Goal: Feedback & Contribution: Leave review/rating

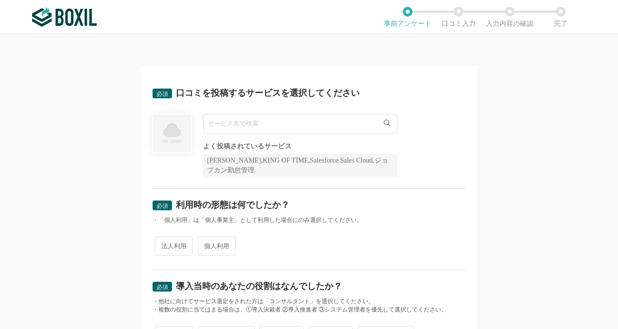
click at [271, 123] on input "text" at bounding box center [300, 123] width 194 height 19
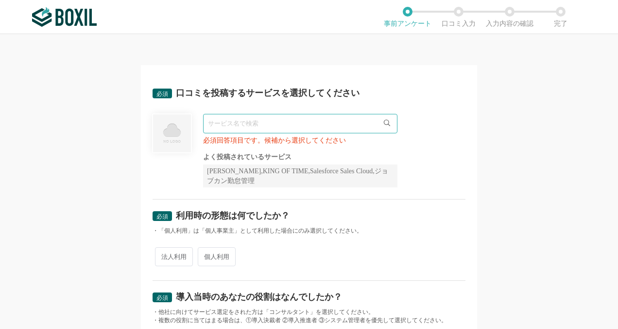
click at [455, 107] on div "必須 口コミを投稿するサービスを選択してください 必須回答項目です。候補から選択してください よく投稿されているサービス Sansan,KING OF TIM…" at bounding box center [309, 138] width 313 height 123
click at [301, 122] on input "text" at bounding box center [300, 123] width 194 height 19
type input "あ"
type input "ス"
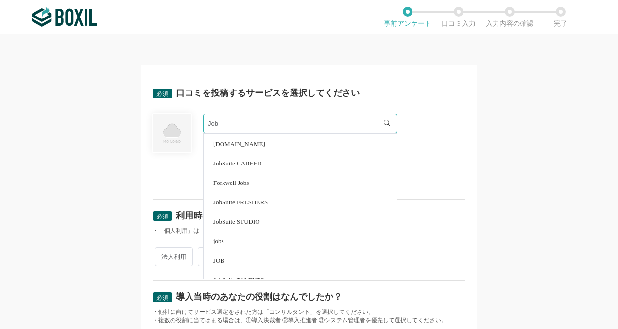
click at [309, 160] on li "JobSuite CAREER" at bounding box center [300, 162] width 193 height 19
type input "JobSuite CAREER"
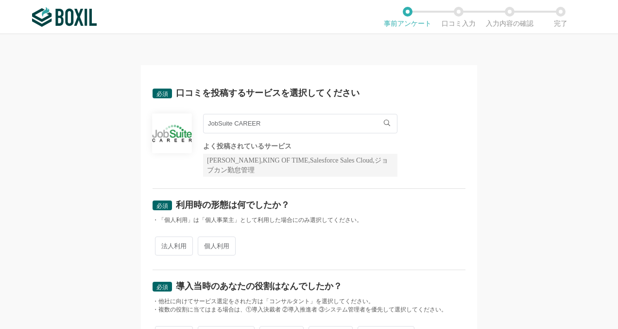
drag, startPoint x: 76, startPoint y: 160, endPoint x: 74, endPoint y: 154, distance: 6.6
click at [75, 159] on div "必須 口コミを投稿するサービスを選択してください JobSuite CAREER JobSuite CAREER よく投稿されているサービス Sansan,K…" at bounding box center [309, 181] width 618 height 295
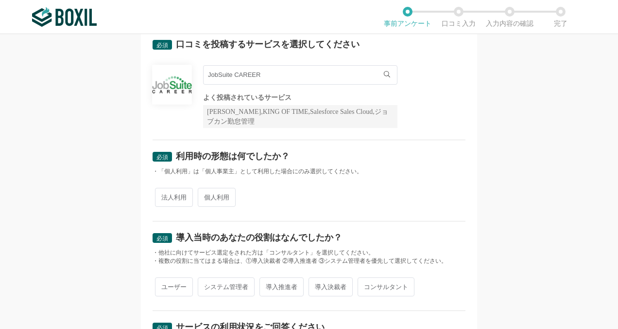
scroll to position [97, 0]
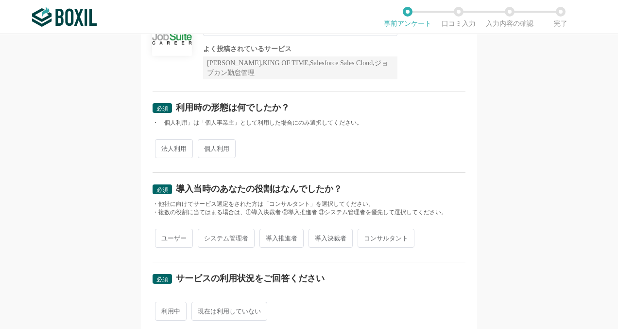
click at [179, 149] on span "法人利用" at bounding box center [174, 148] width 38 height 19
click at [164, 147] on input "法人利用" at bounding box center [161, 144] width 6 height 6
radio input "true"
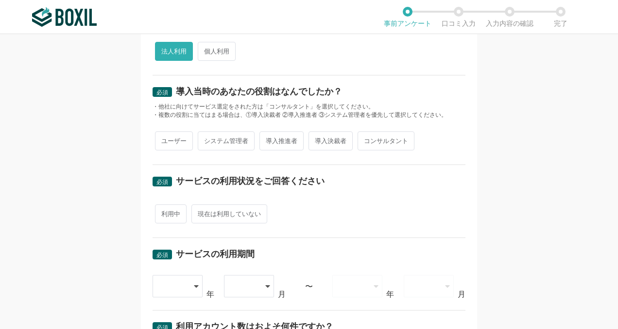
click at [221, 137] on span "システム管理者" at bounding box center [226, 140] width 57 height 19
click at [207, 137] on input "システム管理者" at bounding box center [203, 136] width 6 height 6
radio input "true"
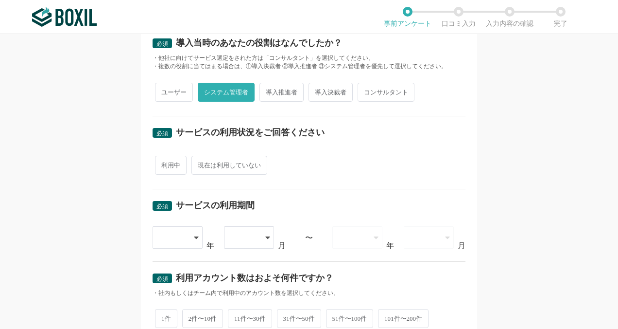
scroll to position [292, 0]
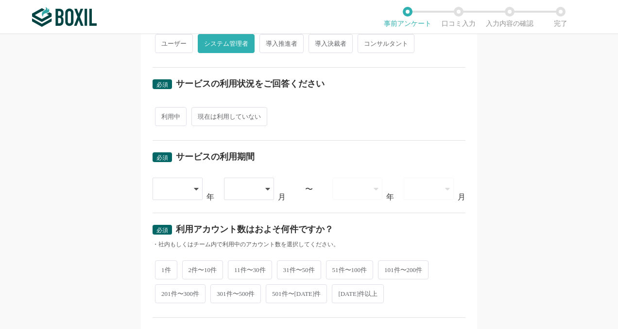
click at [163, 113] on span "利用中" at bounding box center [171, 116] width 32 height 19
click at [163, 113] on input "利用中" at bounding box center [161, 111] width 6 height 6
radio input "true"
click at [170, 193] on div at bounding box center [173, 188] width 29 height 21
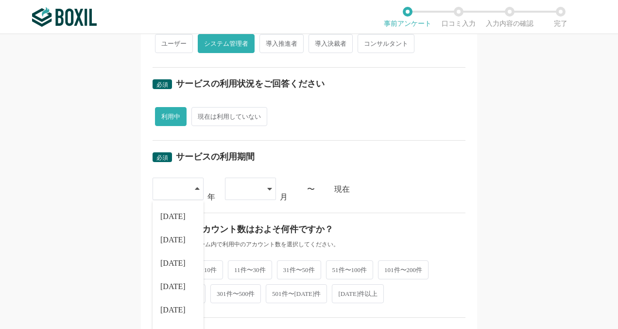
click at [463, 108] on div "必須 口コミを投稿するサービスを選択してください JobSuite CAREER JobSuite CAREER よく投稿されているサービス Sansan,K…" at bounding box center [309, 113] width 336 height 680
click at [181, 188] on div at bounding box center [173, 188] width 29 height 21
click at [173, 288] on span "[DATE]" at bounding box center [172, 292] width 25 height 8
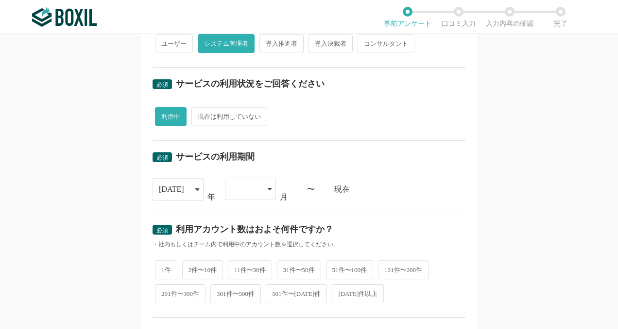
click at [254, 189] on div at bounding box center [245, 188] width 29 height 21
click at [241, 303] on li "05" at bounding box center [250, 309] width 51 height 23
click at [559, 133] on div "必須 口コミを投稿するサービスを選択してください JobSuite CAREER JobSuite CAREER よく投稿されているサービス Sansan,K…" at bounding box center [309, 181] width 618 height 295
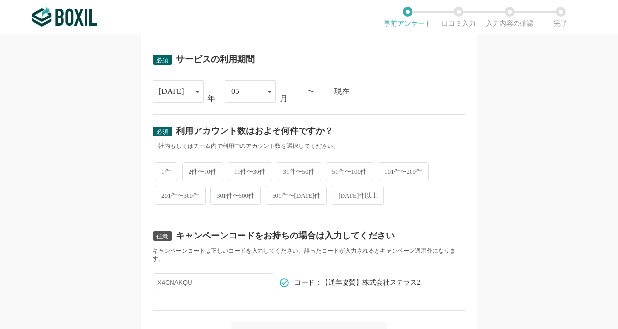
scroll to position [438, 0]
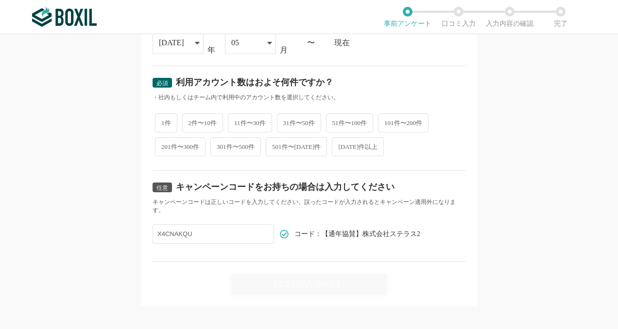
click at [353, 141] on span "[DATE]件以上" at bounding box center [358, 146] width 52 height 19
click at [341, 141] on input "[DATE]件以上" at bounding box center [337, 142] width 6 height 6
radio input "true"
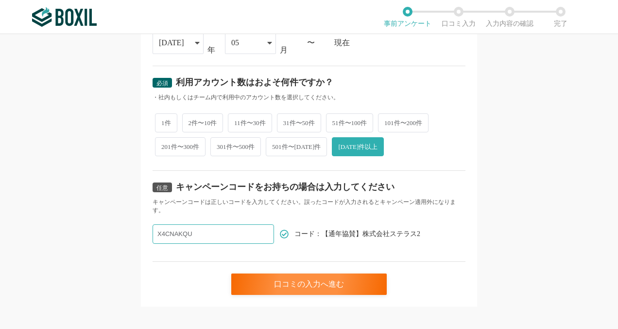
drag, startPoint x: 214, startPoint y: 231, endPoint x: 104, endPoint y: 231, distance: 110.4
click at [104, 231] on div "必須 口コミを投稿するサービスを選択してください JobSuite CAREER JobSuite CAREER よく投稿されているサービス Sansan,K…" at bounding box center [309, 181] width 618 height 295
click at [84, 212] on div "必須 口コミを投稿するサービスを選択してください JobSuite CAREER JobSuite CAREER よく投稿されているサービス Sansan,K…" at bounding box center [309, 181] width 618 height 295
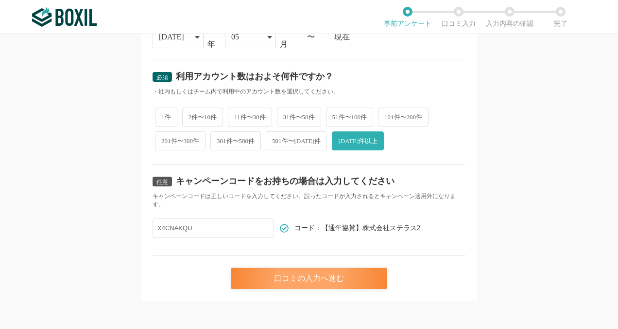
click at [293, 281] on div "口コミの入力へ進む" at bounding box center [309, 277] width 156 height 21
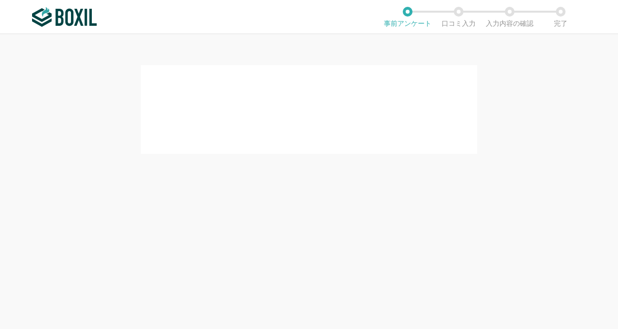
scroll to position [0, 0]
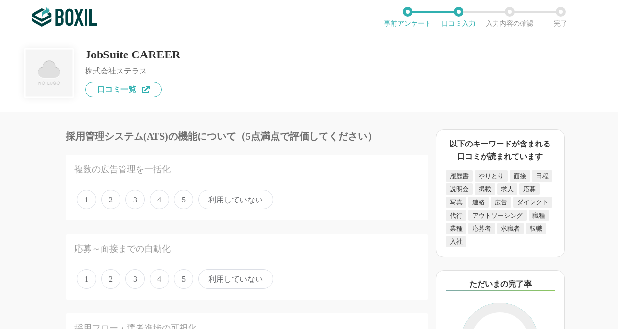
scroll to position [49, 0]
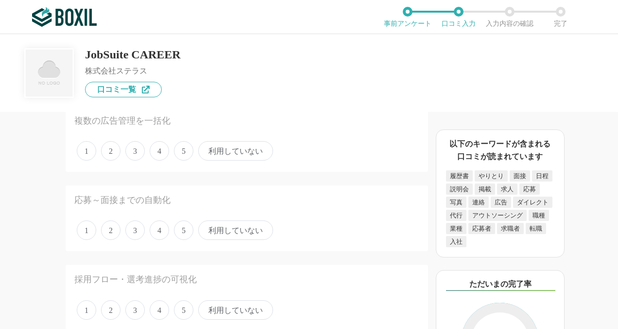
click at [176, 309] on span "5" at bounding box center [183, 309] width 19 height 19
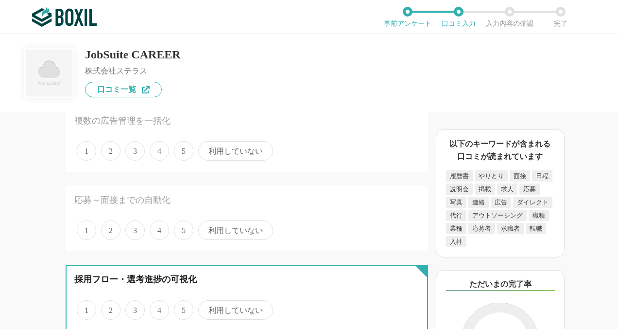
click at [176, 308] on input "5" at bounding box center [179, 304] width 6 height 6
radio input "true"
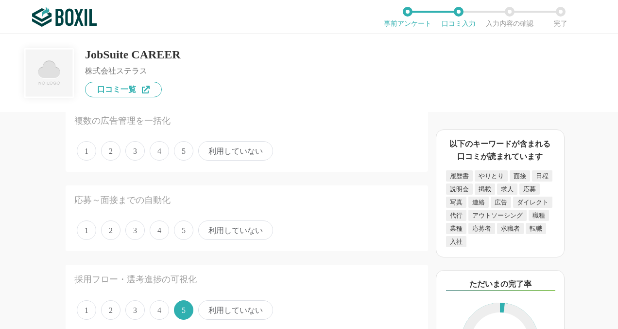
click at [158, 155] on span "4" at bounding box center [159, 150] width 19 height 19
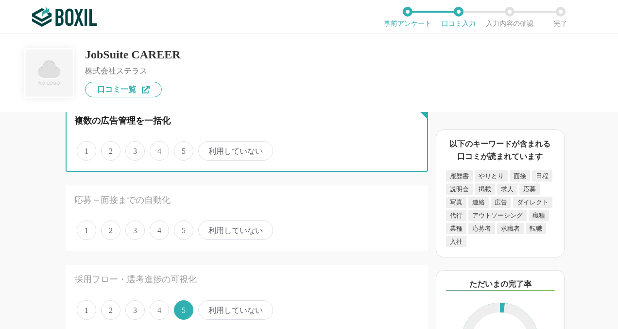
click at [158, 149] on input "4" at bounding box center [155, 145] width 6 height 6
radio input "true"
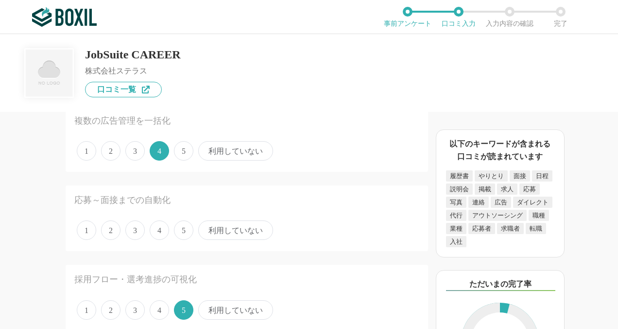
click at [167, 230] on span "4" at bounding box center [159, 229] width 19 height 19
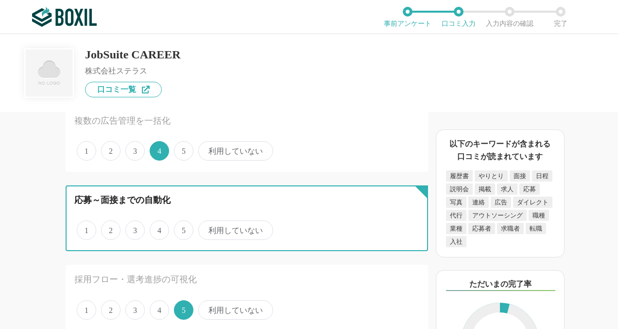
click at [158, 228] on input "4" at bounding box center [155, 225] width 6 height 6
radio input "true"
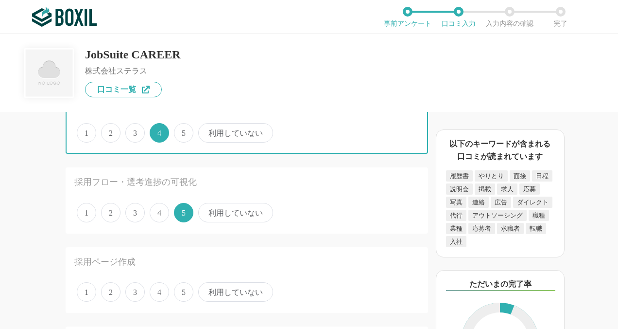
scroll to position [194, 0]
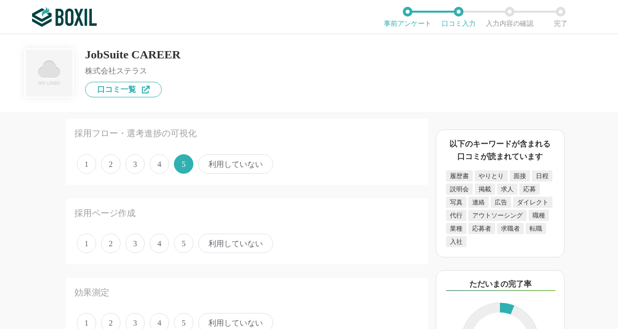
click at [164, 243] on span "4" at bounding box center [159, 242] width 19 height 19
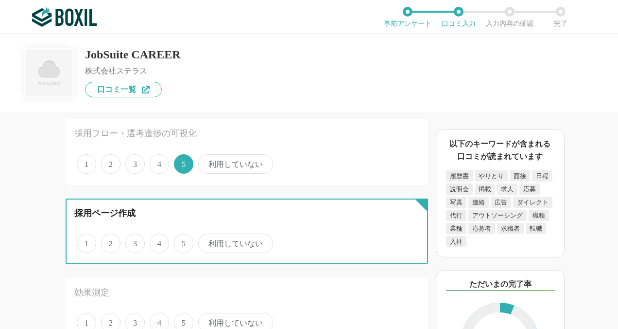
click at [158, 241] on input "4" at bounding box center [155, 238] width 6 height 6
radio input "true"
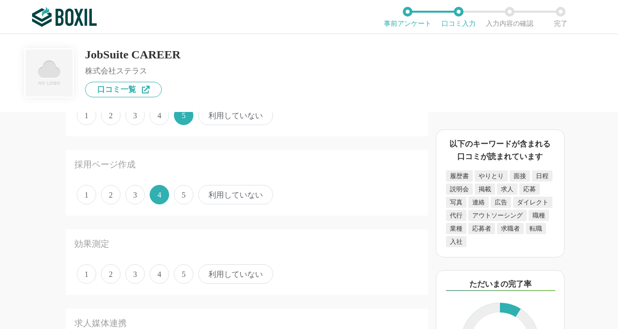
click at [163, 273] on span "4" at bounding box center [159, 273] width 19 height 19
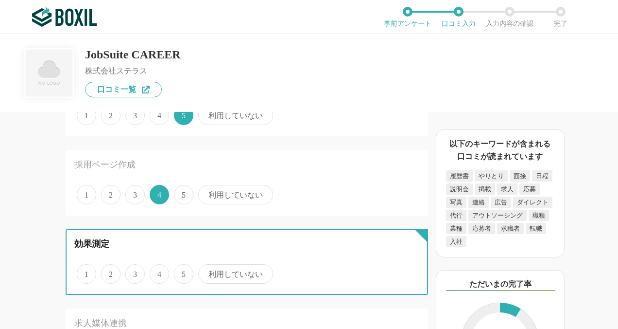
click at [158, 272] on input "4" at bounding box center [155, 268] width 6 height 6
radio input "true"
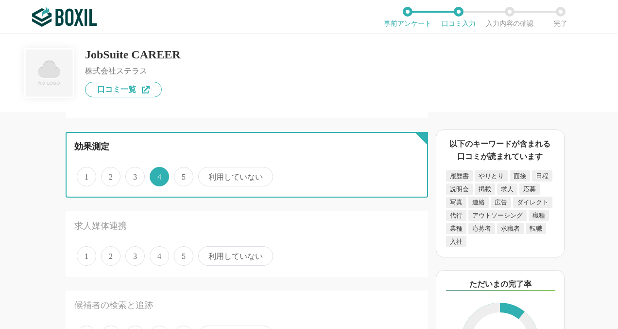
scroll to position [389, 0]
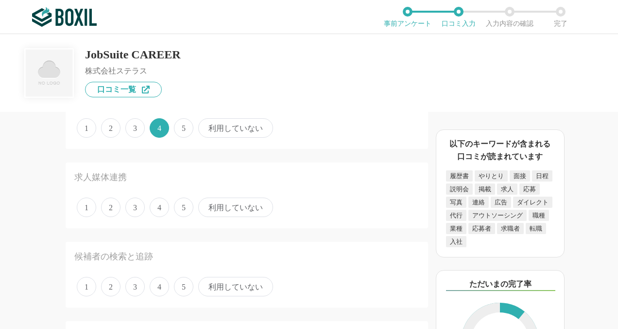
click at [162, 206] on span "4" at bounding box center [159, 206] width 19 height 19
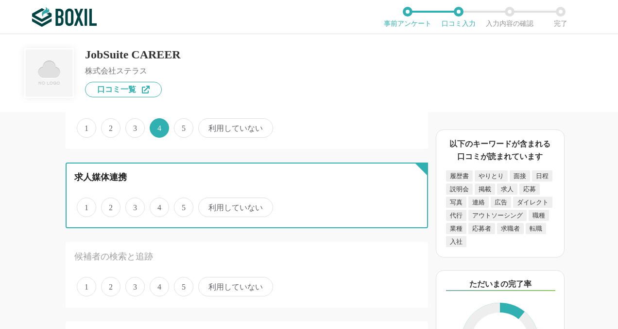
click at [158, 205] on input "4" at bounding box center [155, 202] width 6 height 6
radio input "true"
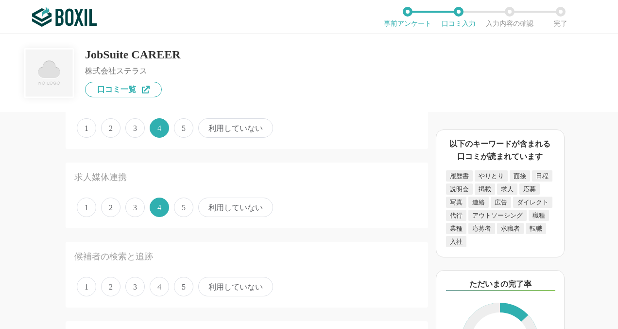
click at [180, 289] on span "5" at bounding box center [183, 286] width 19 height 19
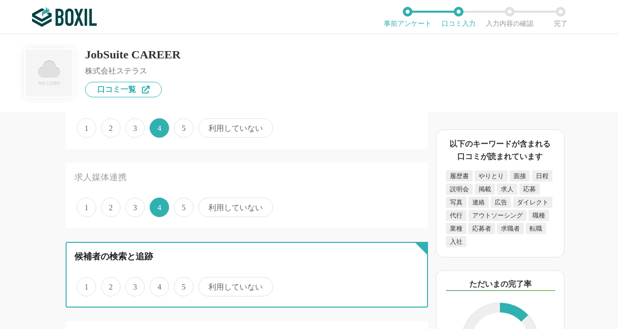
click at [180, 284] on input "5" at bounding box center [179, 281] width 6 height 6
radio input "true"
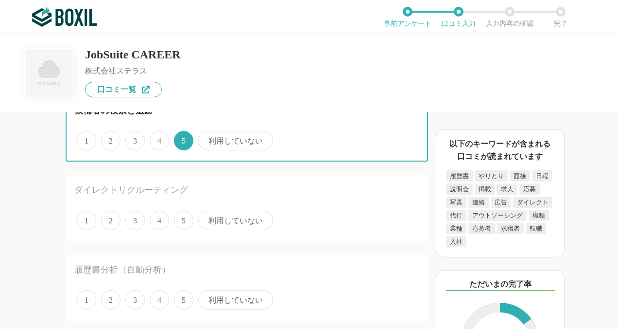
scroll to position [583, 0]
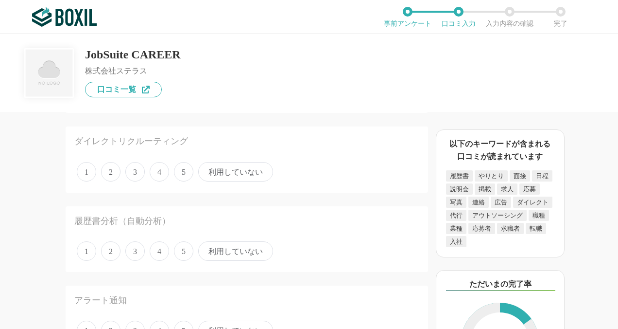
click at [227, 170] on span "利用していない" at bounding box center [235, 171] width 75 height 19
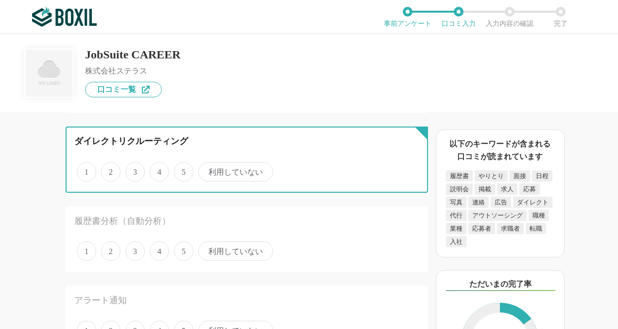
click at [207, 170] on input "利用していない" at bounding box center [204, 166] width 6 height 6
radio input "true"
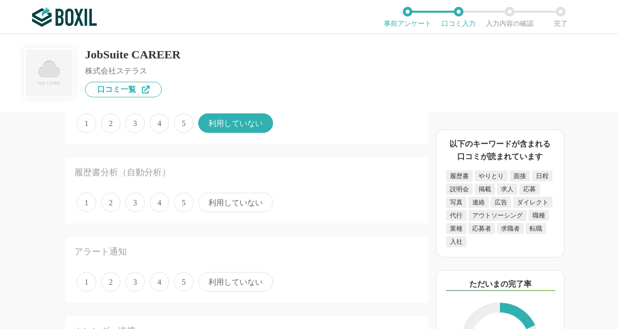
click at [202, 197] on span "利用していない" at bounding box center [235, 202] width 75 height 19
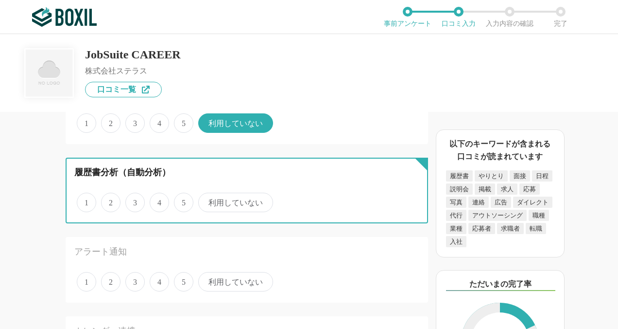
click at [202, 197] on input "利用していない" at bounding box center [204, 197] width 6 height 6
radio input "true"
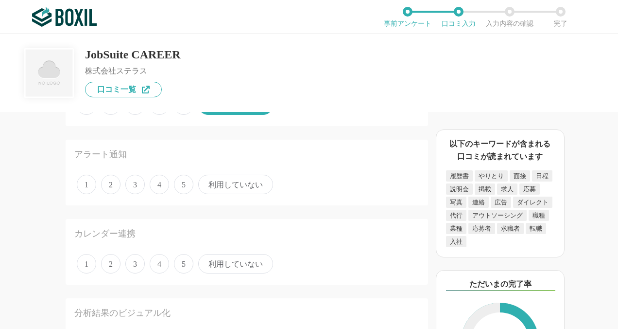
click at [220, 185] on span "利用していない" at bounding box center [235, 184] width 75 height 19
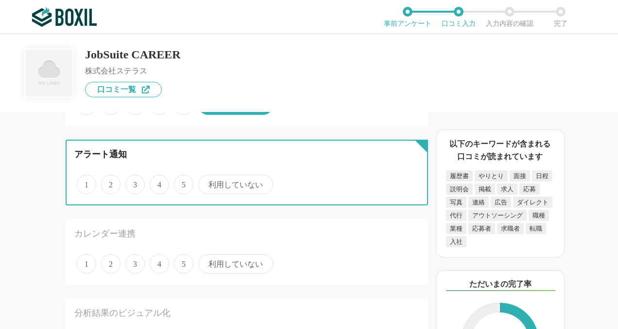
click at [207, 182] on input "利用していない" at bounding box center [204, 179] width 6 height 6
radio input "true"
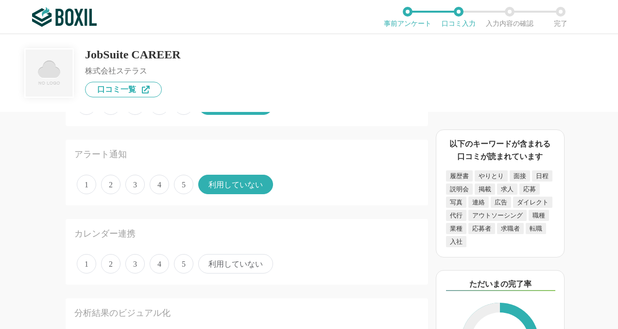
click at [167, 261] on span "4" at bounding box center [159, 263] width 19 height 19
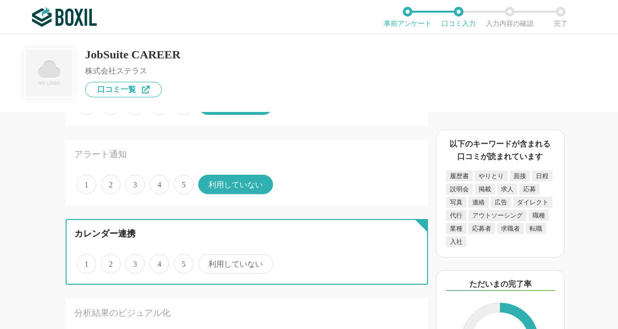
click at [158, 261] on input "4" at bounding box center [155, 258] width 6 height 6
radio input "true"
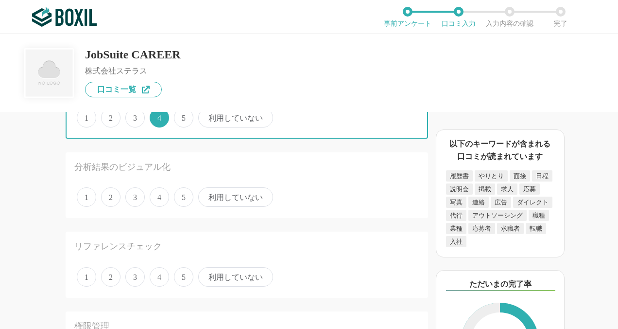
scroll to position [924, 0]
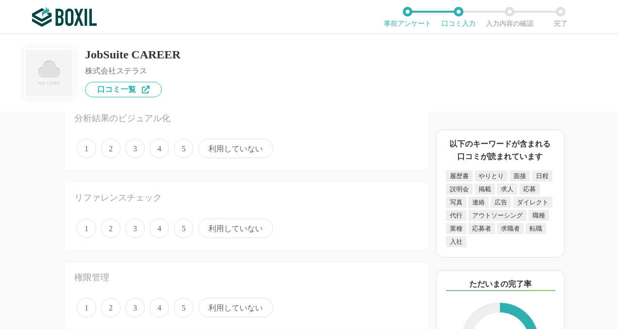
click at [217, 146] on span "利用していない" at bounding box center [235, 148] width 75 height 19
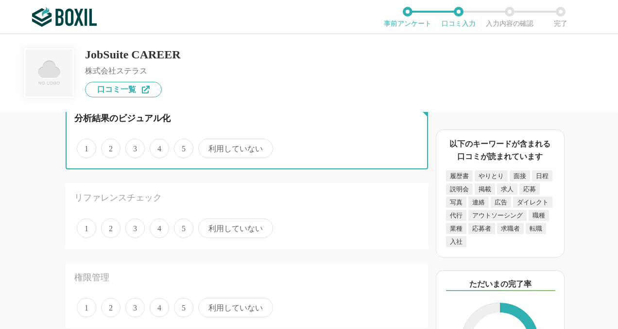
click at [207, 146] on input "利用していない" at bounding box center [204, 143] width 6 height 6
radio input "true"
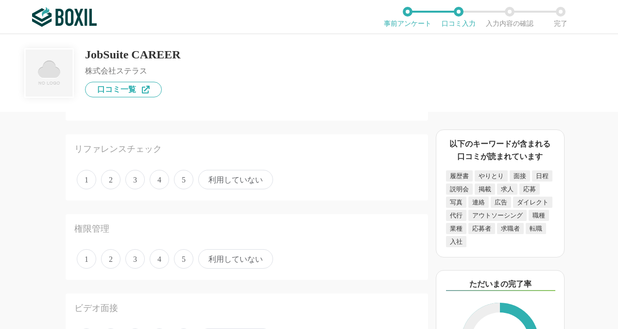
click at [214, 177] on span "利用していない" at bounding box center [235, 179] width 75 height 19
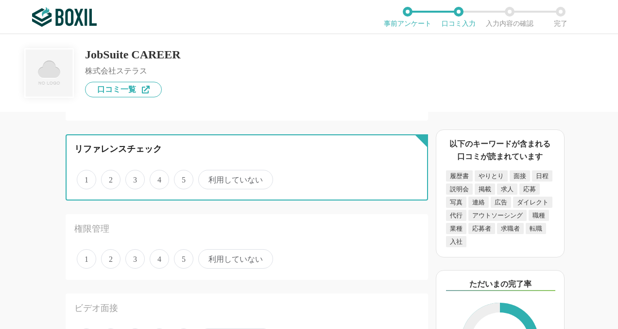
click at [207, 177] on input "利用していない" at bounding box center [204, 174] width 6 height 6
radio input "true"
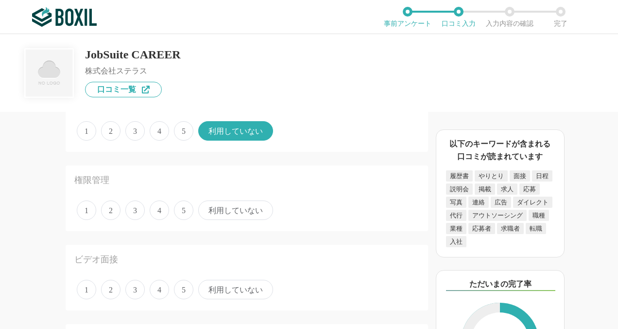
click at [161, 209] on span "4" at bounding box center [159, 209] width 19 height 19
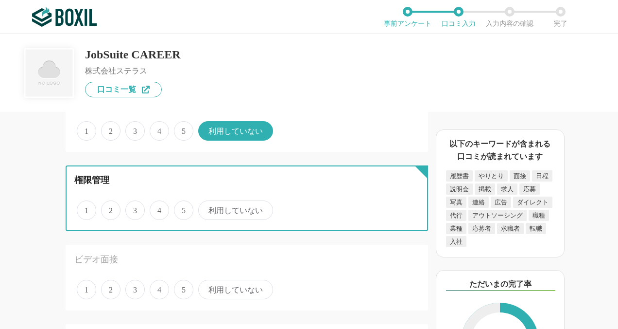
click at [158, 208] on input "4" at bounding box center [155, 205] width 6 height 6
radio input "true"
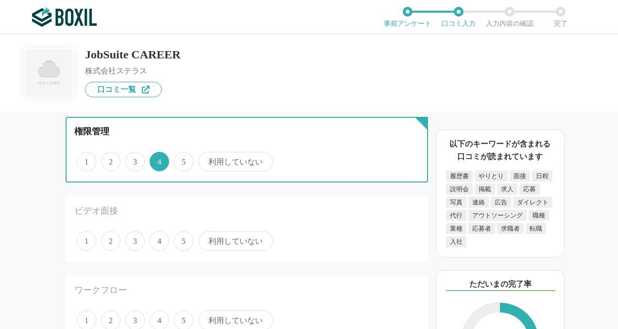
scroll to position [1167, 0]
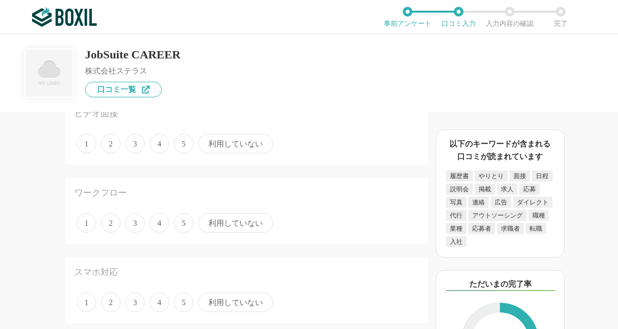
click at [238, 143] on span "利用していない" at bounding box center [235, 143] width 75 height 19
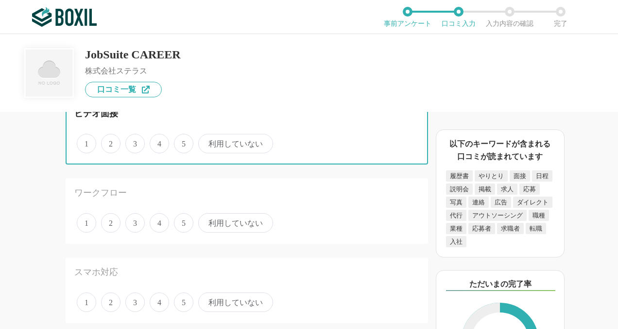
click at [207, 141] on input "利用していない" at bounding box center [204, 138] width 6 height 6
radio input "true"
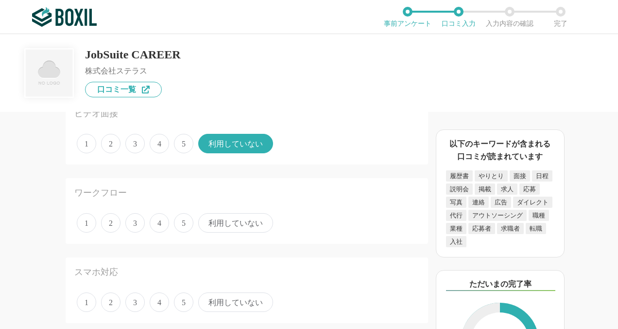
click at [237, 217] on span "利用していない" at bounding box center [235, 222] width 75 height 19
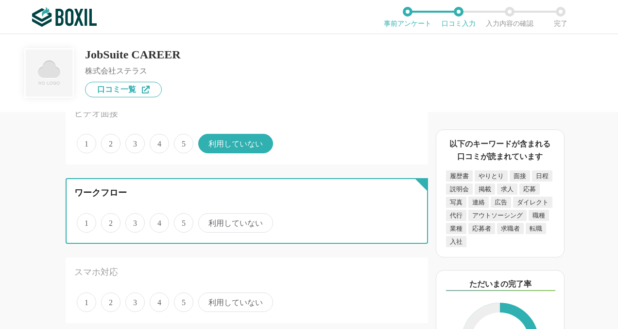
click at [207, 217] on input "利用していない" at bounding box center [204, 217] width 6 height 6
radio input "true"
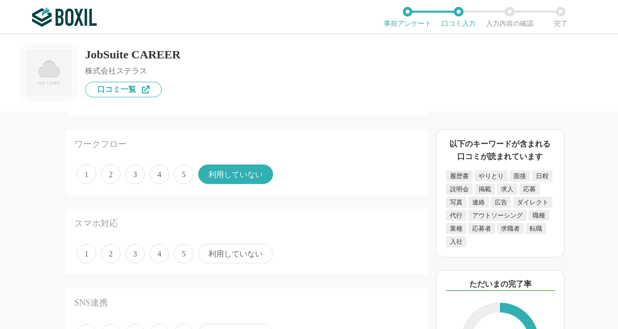
click at [232, 255] on span "利用していない" at bounding box center [235, 253] width 75 height 19
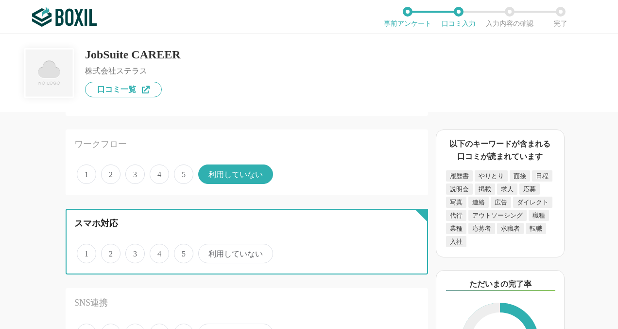
click at [207, 251] on input "利用していない" at bounding box center [204, 248] width 6 height 6
radio input "true"
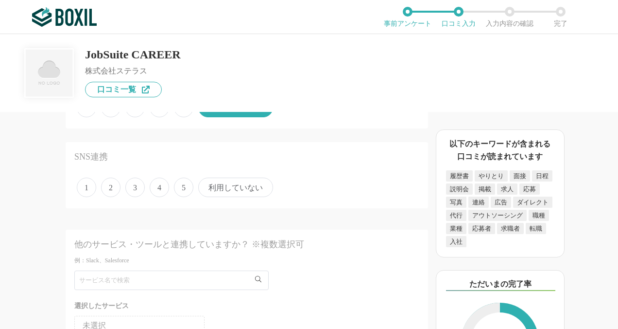
click at [214, 181] on span "利用していない" at bounding box center [235, 186] width 75 height 19
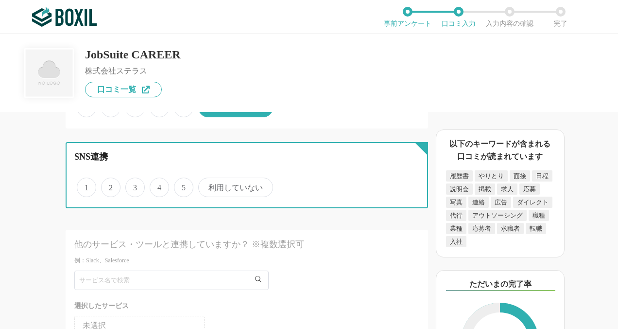
click at [207, 181] on input "利用していない" at bounding box center [204, 182] width 6 height 6
radio input "true"
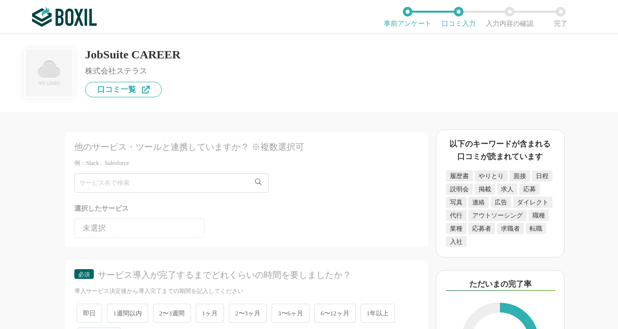
scroll to position [1556, 0]
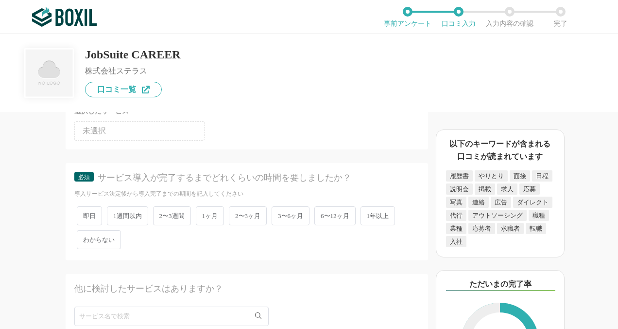
click at [114, 235] on span "わからない" at bounding box center [99, 239] width 44 height 19
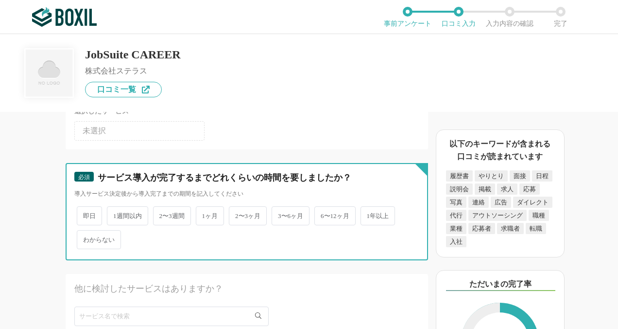
click at [86, 235] on input "わからない" at bounding box center [82, 234] width 6 height 6
radio input "true"
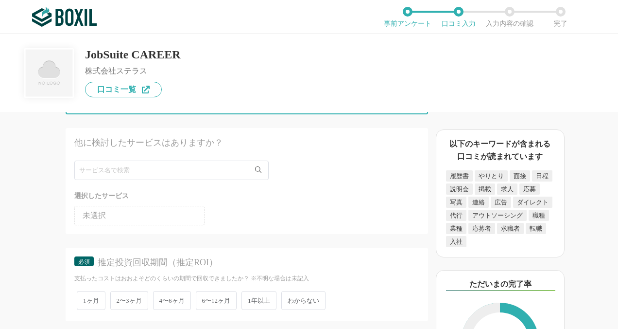
scroll to position [1799, 0]
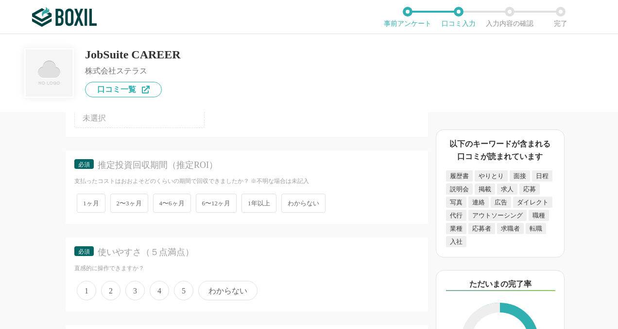
click at [317, 200] on span "わからない" at bounding box center [303, 202] width 44 height 19
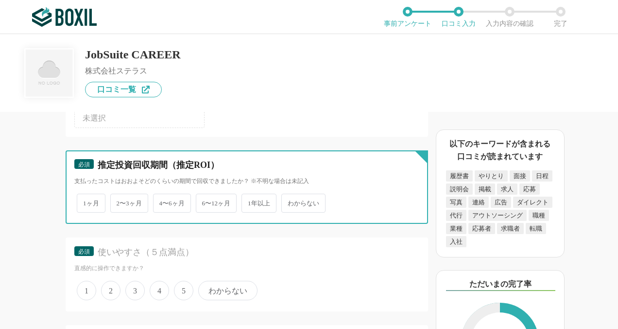
click at [290, 200] on input "わからない" at bounding box center [287, 198] width 6 height 6
radio input "true"
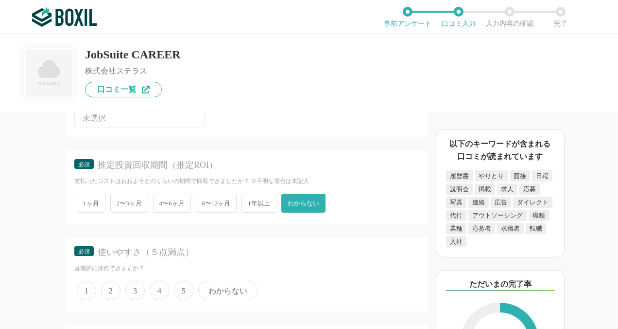
click at [163, 289] on span "4" at bounding box center [159, 290] width 19 height 19
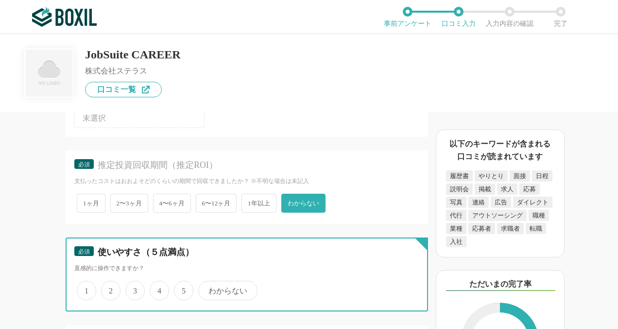
click at [158, 288] on input "4" at bounding box center [155, 285] width 6 height 6
radio input "true"
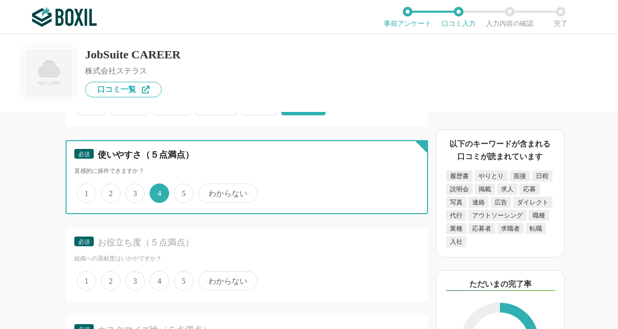
scroll to position [1993, 0]
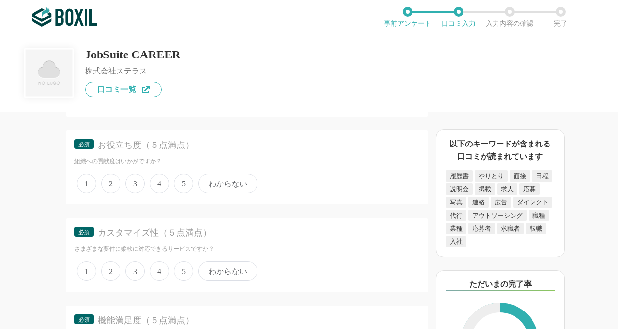
click at [187, 180] on span "5" at bounding box center [183, 183] width 19 height 19
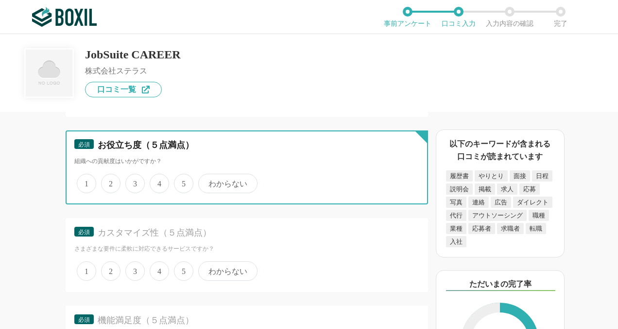
click at [183, 180] on input "5" at bounding box center [179, 178] width 6 height 6
radio input "true"
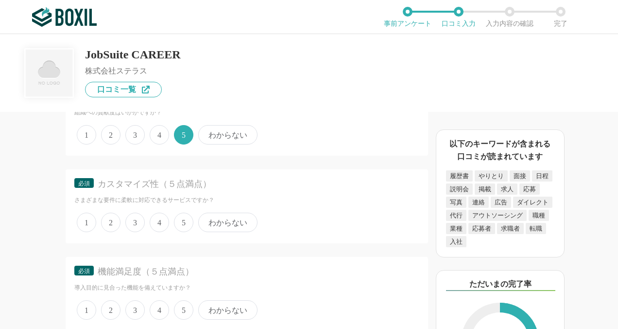
click at [178, 220] on span "5" at bounding box center [183, 221] width 19 height 19
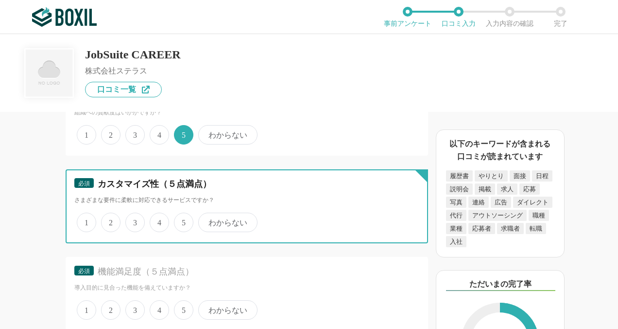
click at [178, 220] on input "5" at bounding box center [179, 217] width 6 height 6
radio input "true"
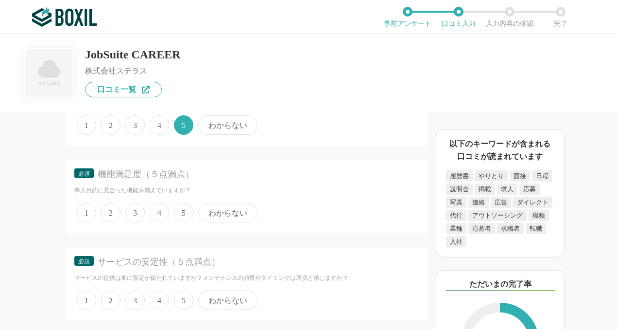
click at [163, 211] on span "4" at bounding box center [159, 212] width 19 height 19
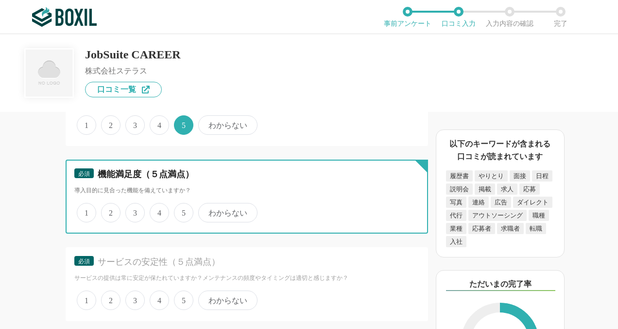
click at [158, 211] on input "4" at bounding box center [155, 207] width 6 height 6
radio input "true"
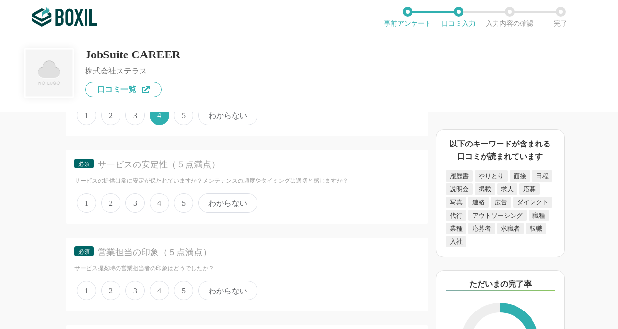
click at [166, 201] on span "4" at bounding box center [159, 202] width 19 height 19
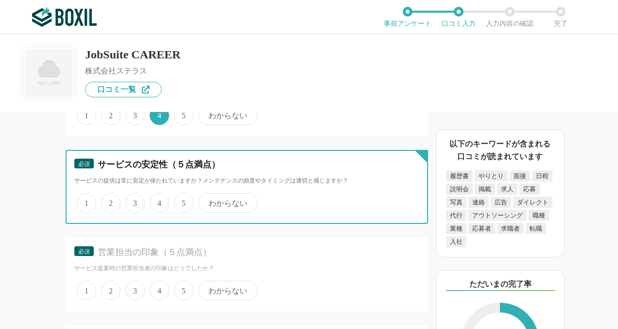
click at [158, 201] on input "4" at bounding box center [155, 197] width 6 height 6
radio input "true"
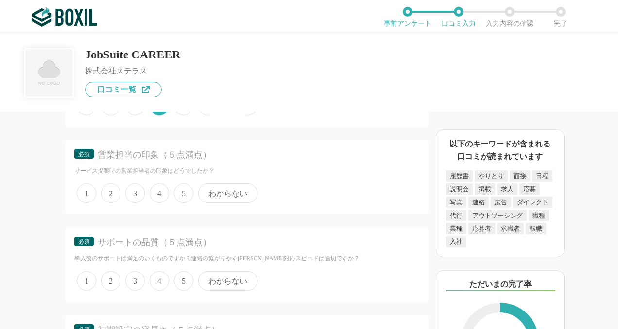
click at [184, 190] on span "5" at bounding box center [183, 192] width 19 height 19
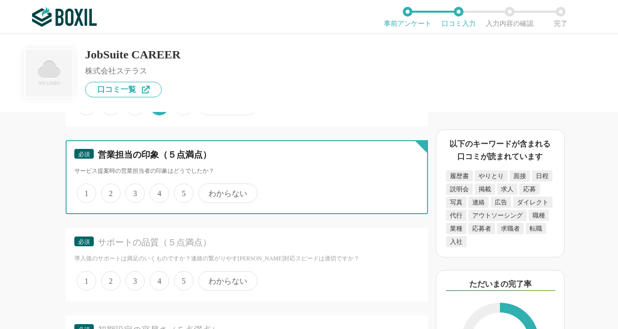
click at [183, 190] on input "5" at bounding box center [179, 188] width 6 height 6
radio input "true"
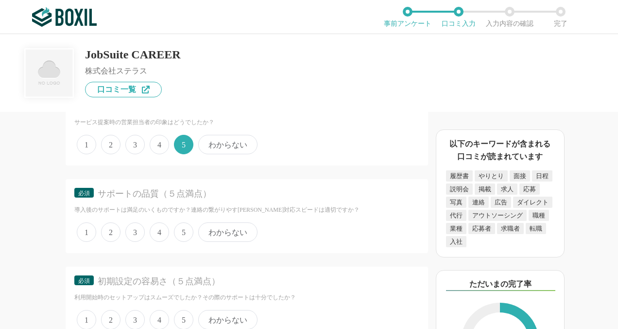
click at [183, 226] on span "5" at bounding box center [183, 231] width 19 height 19
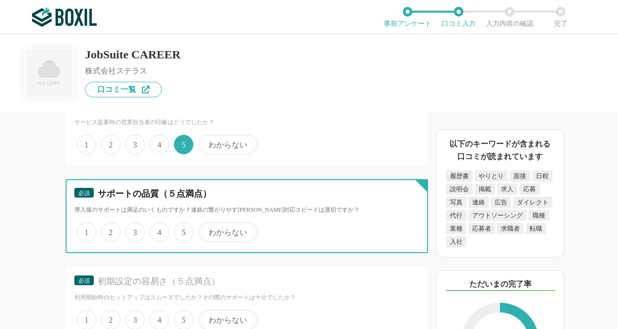
click at [183, 226] on input "5" at bounding box center [179, 227] width 6 height 6
radio input "true"
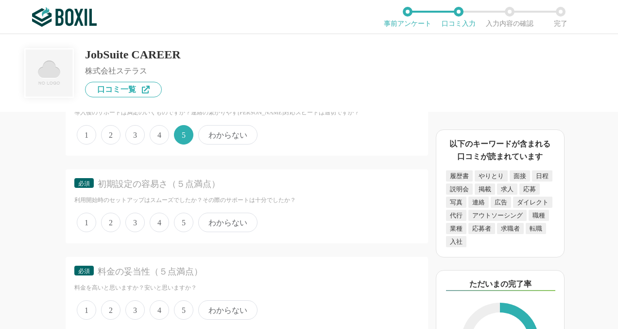
click at [220, 223] on span "わからない" at bounding box center [227, 221] width 59 height 19
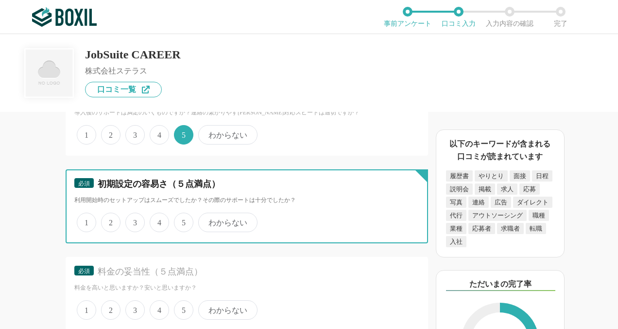
click at [207, 220] on input "わからない" at bounding box center [204, 217] width 6 height 6
radio input "true"
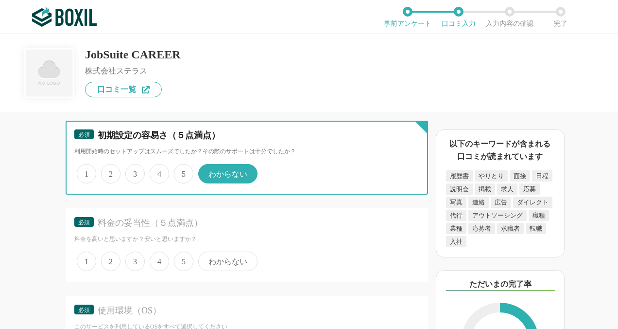
scroll to position [2577, 0]
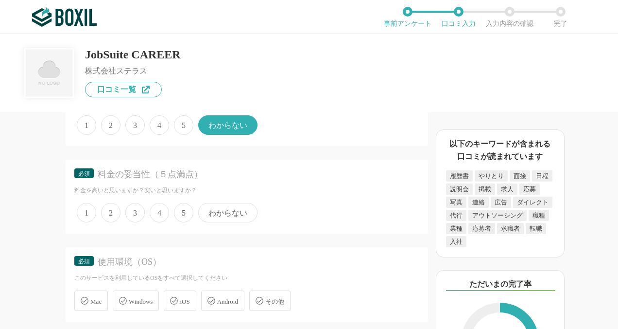
click at [157, 214] on span "4" at bounding box center [159, 212] width 19 height 19
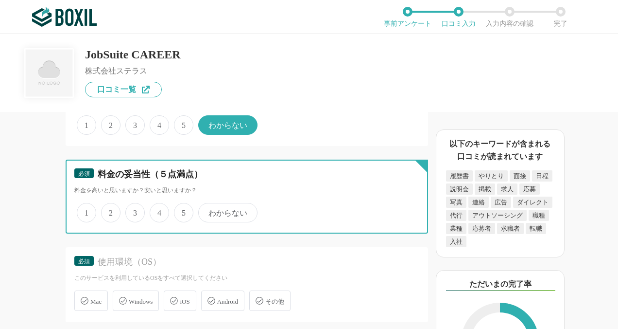
click at [157, 211] on input "4" at bounding box center [155, 207] width 6 height 6
radio input "true"
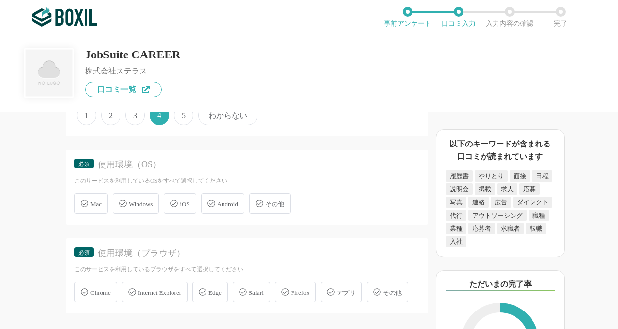
click at [150, 208] on div "Windows" at bounding box center [136, 203] width 46 height 20
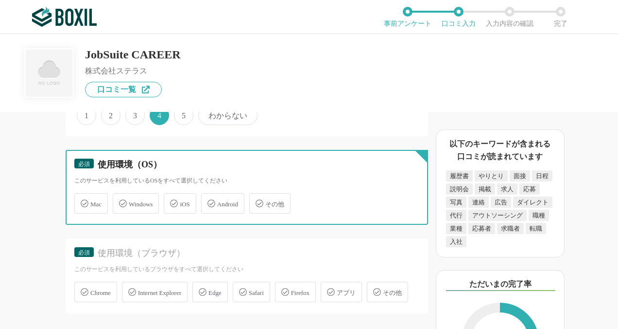
click at [121, 201] on input "Windows" at bounding box center [118, 197] width 6 height 6
checkbox input "true"
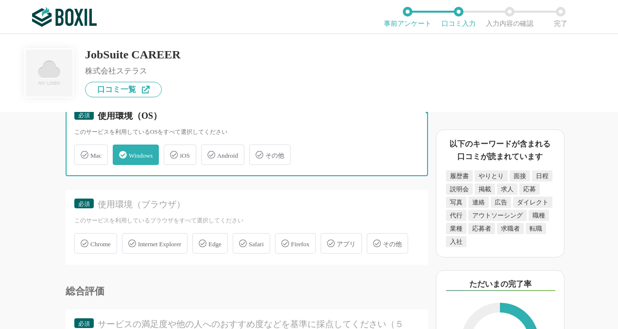
scroll to position [2771, 0]
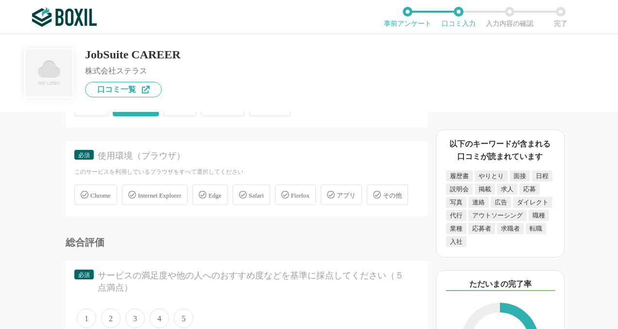
click at [216, 192] on div "Edge" at bounding box center [210, 194] width 35 height 20
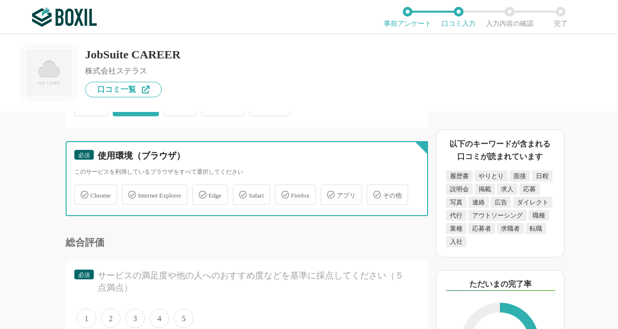
click at [201, 192] on input "Edge" at bounding box center [197, 189] width 6 height 6
checkbox input "true"
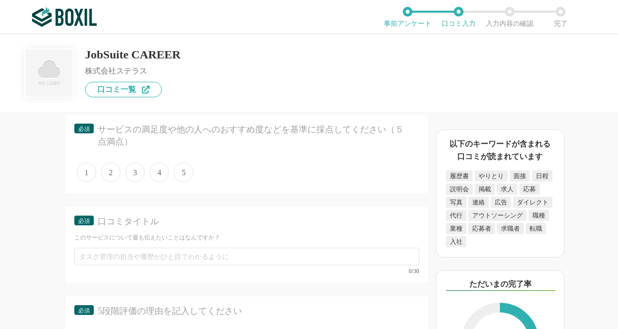
click at [151, 182] on span "4" at bounding box center [159, 171] width 19 height 19
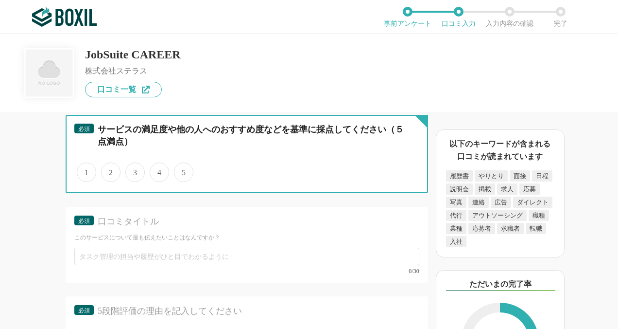
click at [152, 170] on input "4" at bounding box center [155, 167] width 6 height 6
radio input "true"
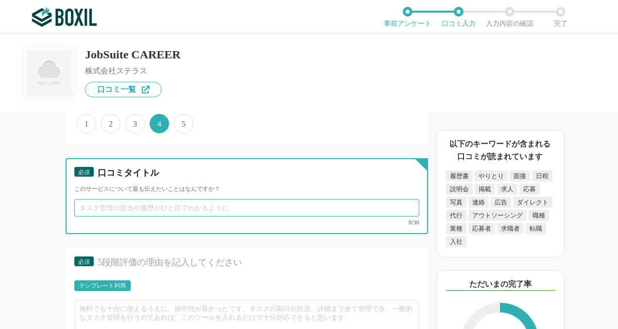
click at [200, 216] on input "text" at bounding box center [246, 208] width 345 height 18
type input "a"
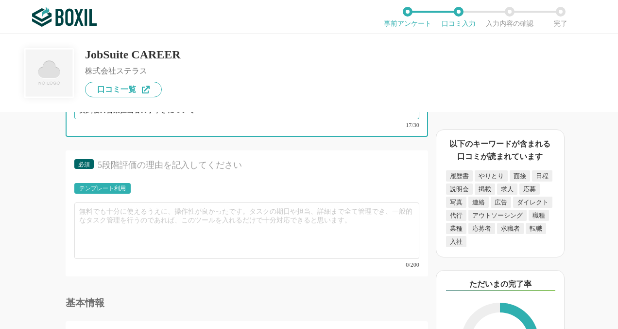
type input "契約後の営業担当者の丁寧さについて"
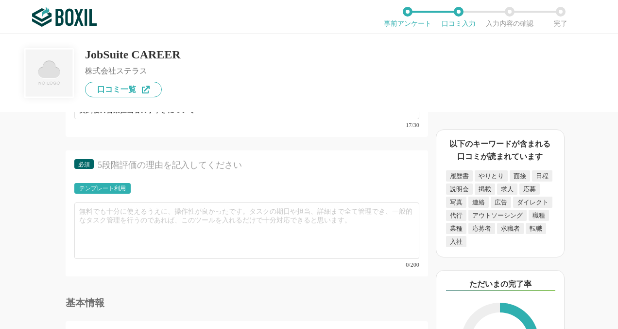
click at [40, 199] on div "採用管理システム(ATS)の機能について（5点満点で評価してください） 複数の広告管理を一括化 1 2 3 4 5 利用していない 応募～面接までの自動化 1…" at bounding box center [214, 220] width 428 height 217
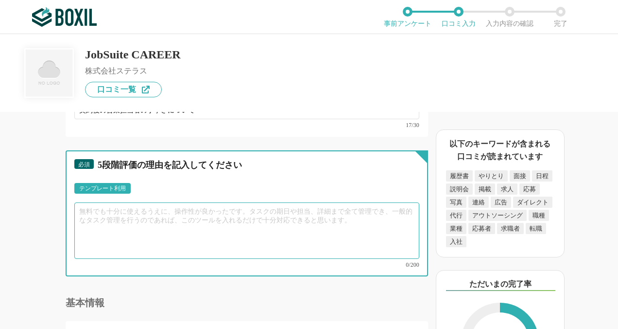
click at [173, 237] on textarea at bounding box center [246, 230] width 345 height 56
type textarea "あ"
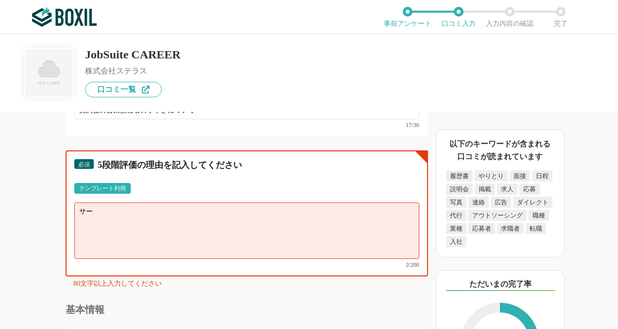
type textarea "サ"
type textarea "さ"
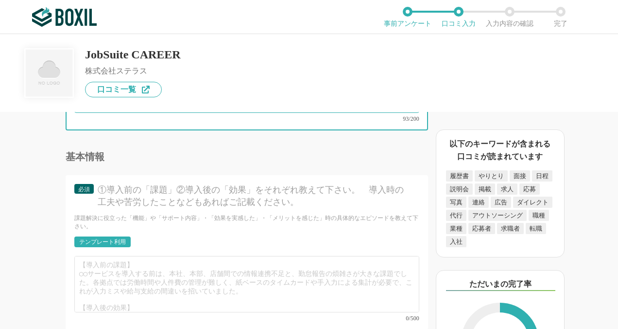
scroll to position [3257, 0]
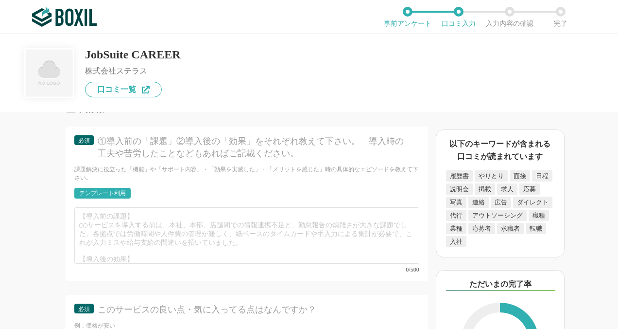
type textarea "外部媒体の取り込みのしやすさはもちろん、何よりも契約後の担当の方のフォローが非常に丁寧であり機能面で不明な部分があった際にはわかりやすく説明いただけます。安心…"
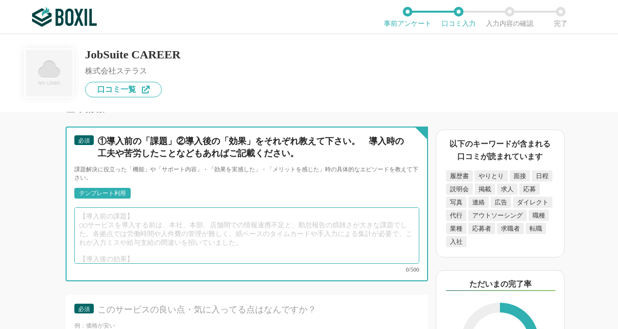
click at [131, 235] on textarea at bounding box center [246, 235] width 345 height 56
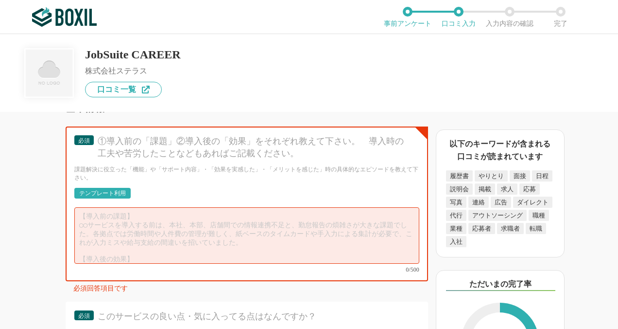
click at [72, 239] on div "必須 ①導入前の「課題」②導入後の「効果」をそれぞれ教えて下さい。　導入時の工夫や苦労したことなどもあればご記載ください。 課題解決に役立った「機能」や「サポ…" at bounding box center [247, 203] width 363 height 155
click at [85, 196] on div "テンプレート利用" at bounding box center [102, 193] width 47 height 6
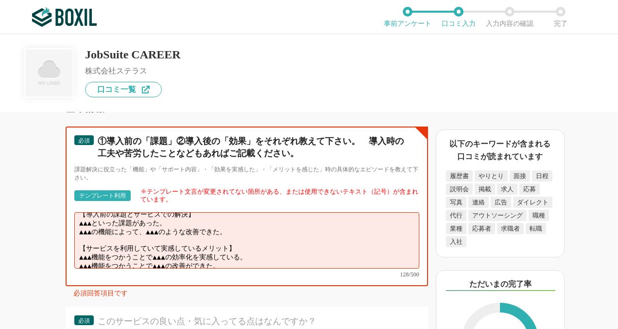
scroll to position [0, 0]
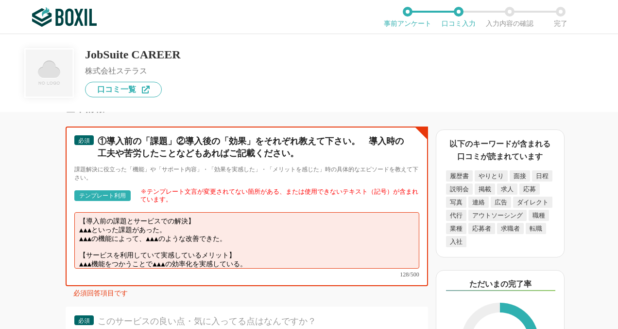
drag, startPoint x: 247, startPoint y: 272, endPoint x: 53, endPoint y: 219, distance: 201.6
click at [51, 219] on div "採用管理システム(ATS)の機能について（5点満点で評価してください） 複数の広告管理を一括化 1 2 3 4 5 利用していない 応募～面接までの自動化 1…" at bounding box center [214, 220] width 428 height 217
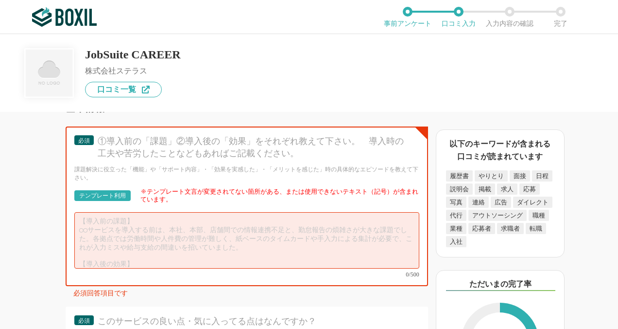
click at [56, 221] on div "採用管理システム(ATS)の機能について（5点満点で評価してください） 複数の広告管理を一括化 1 2 3 4 5 利用していない 応募～面接までの自動化 1…" at bounding box center [214, 220] width 428 height 217
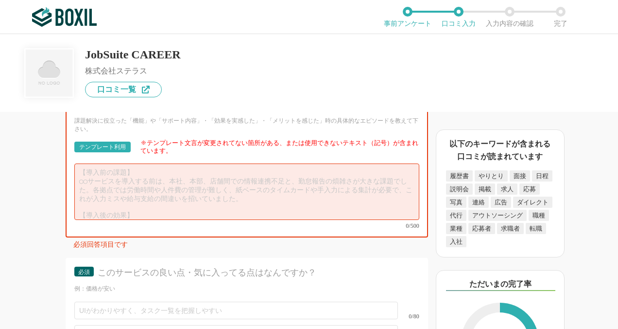
scroll to position [3257, 0]
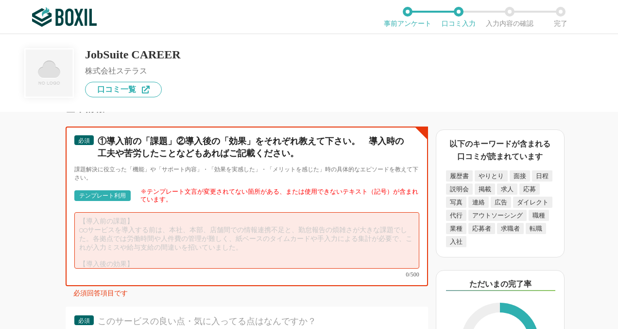
click at [127, 242] on textarea at bounding box center [246, 240] width 345 height 56
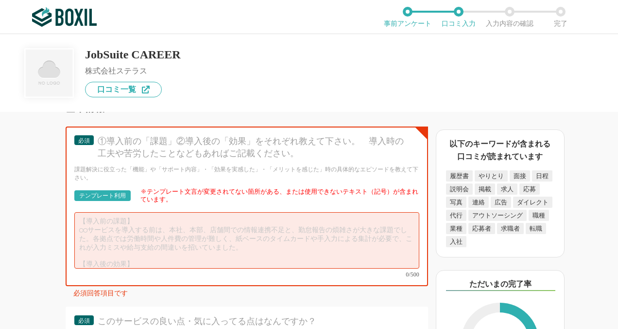
click at [115, 198] on div "テンプレート利用" at bounding box center [102, 196] width 47 height 6
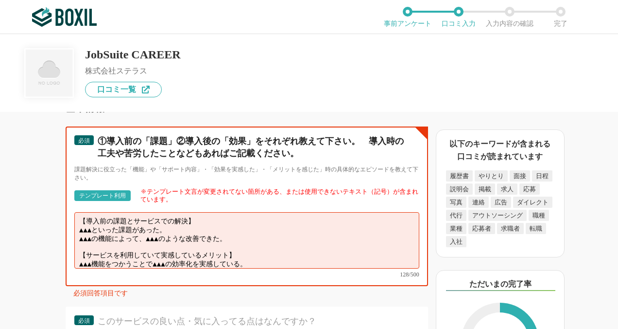
drag, startPoint x: 98, startPoint y: 240, endPoint x: 89, endPoint y: 239, distance: 9.4
click at [89, 239] on textarea "【導入前の課題とサービスでの解決】 ▲▲▲といった課題があった。 ▲▲▲の機能によって、▲▲▲のような改善できた。 【サービスを利用していて実感しているメリッ…" at bounding box center [246, 240] width 345 height 56
drag, startPoint x: 101, startPoint y: 244, endPoint x: 84, endPoint y: 245, distance: 17.5
click at [81, 245] on textarea "【導入前の課題とサービスでの解決】 ▲▲▲といった課題があった。 ▲▲▲の機能によって、▲▲▲のような改善できた。 【サービスを利用していて実感しているメリッ…" at bounding box center [246, 240] width 345 height 56
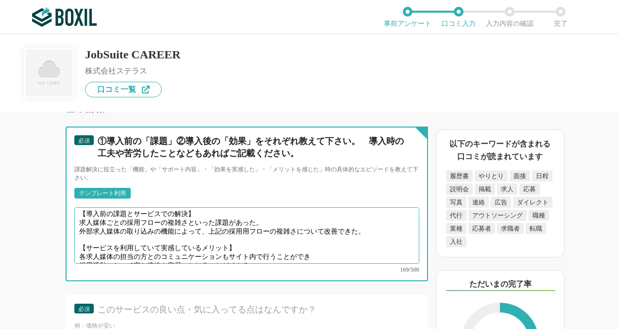
scroll to position [3452, 0]
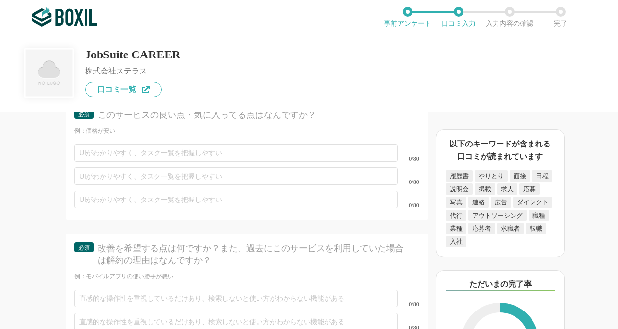
type textarea "【導入前の課題とサービスでの解決】 求人媒体ごとの採用フローの複雑さといった課題があった。 外部求人媒体の取り込みの機能によって、上記の採用用フローの複雑さに…"
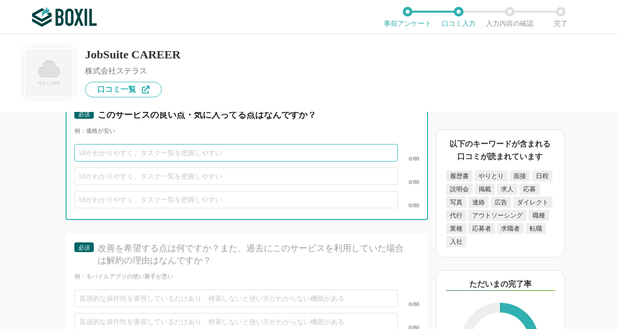
click at [114, 161] on input "text" at bounding box center [236, 153] width 324 height 18
type input "あ"
type input "た"
type input "さ"
type input "担当者の方のマメさ"
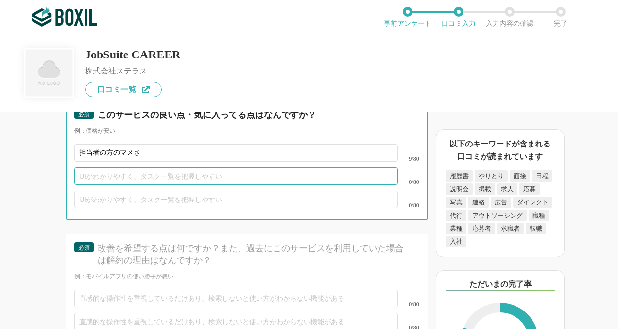
click at [307, 185] on input "text" at bounding box center [236, 176] width 324 height 18
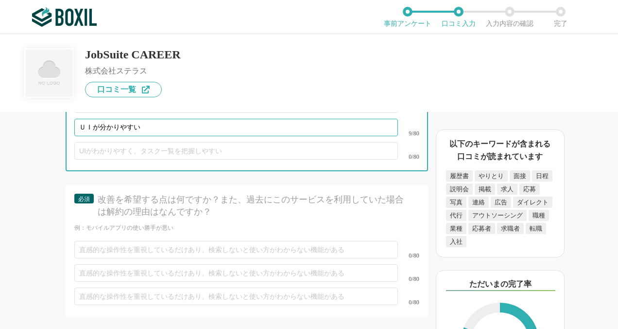
scroll to position [3549, 0]
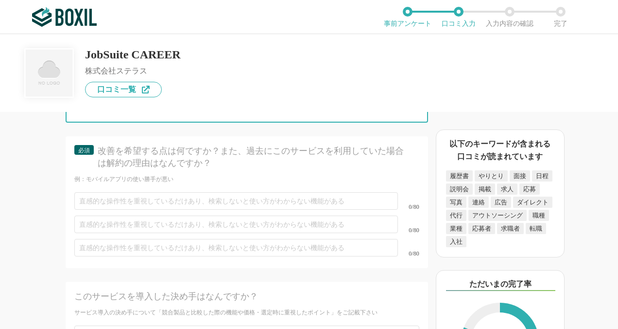
type input "ＵＩが分かりやすい"
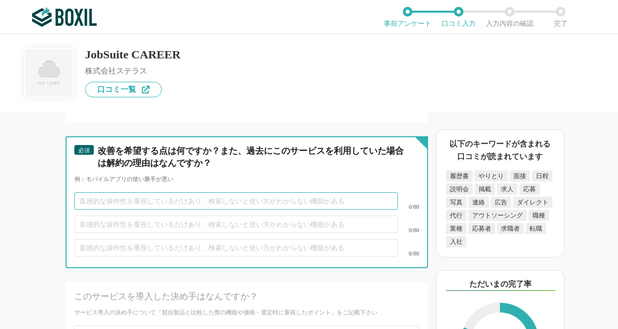
click at [172, 209] on input "text" at bounding box center [236, 201] width 324 height 18
type input "あ"
type input "ア"
type input "ろ"
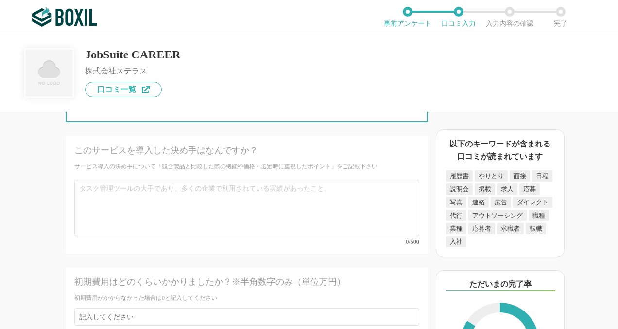
type input "アクセスログを自社で抽出できる機能があればなおよい"
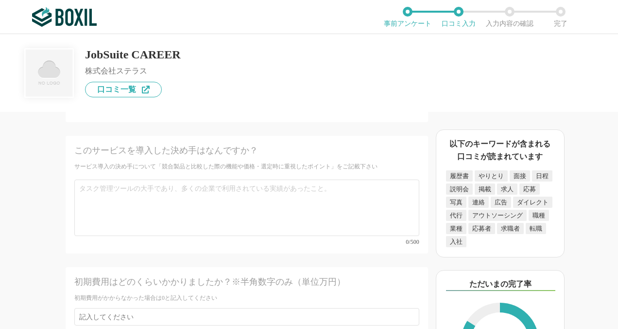
click at [43, 219] on div "採用管理システム(ATS)の機能について（5点満点で評価してください） 複数の広告管理を一括化 1 2 3 4 5 利用していない 応募～面接までの自動化 1…" at bounding box center [214, 220] width 428 height 217
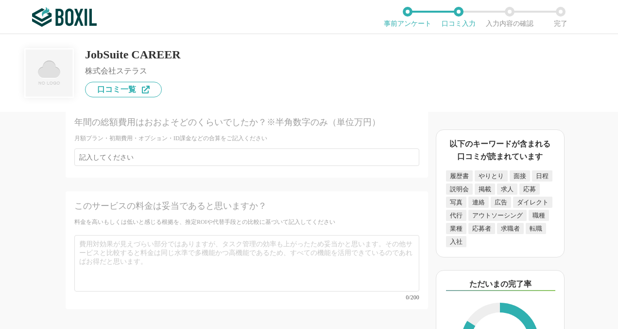
scroll to position [4083, 0]
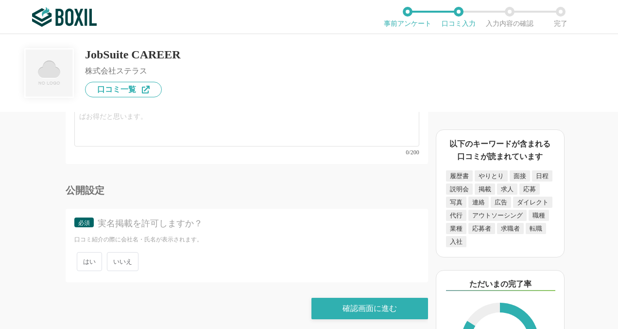
click at [134, 261] on span "いいえ" at bounding box center [123, 261] width 32 height 19
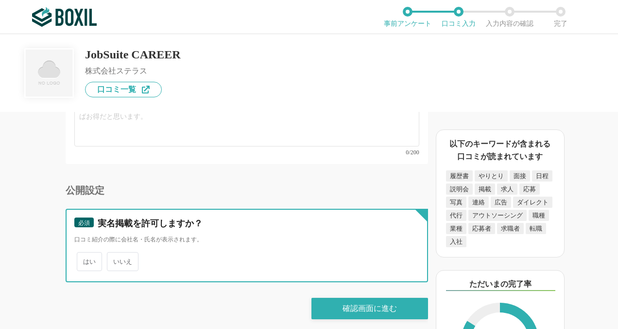
click at [116, 260] on input "いいえ" at bounding box center [112, 256] width 6 height 6
radio input "true"
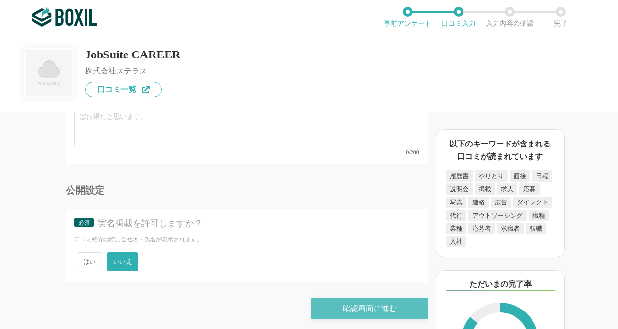
click at [348, 303] on div "確認画面に進む" at bounding box center [370, 308] width 117 height 21
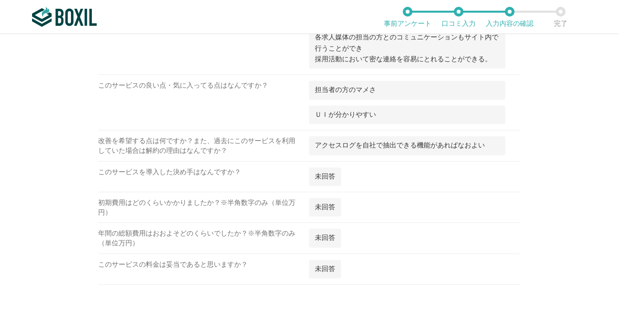
scroll to position [1573, 0]
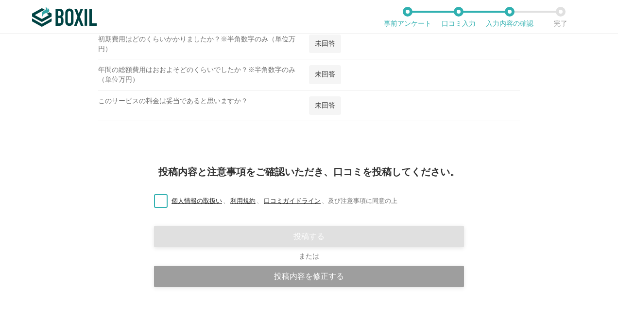
click at [155, 196] on label "個人情報の取扱い 、 利用規約 、 口コミガイドライン 、 及び注意事項に同意の上" at bounding box center [271, 201] width 251 height 10
click at [0, 0] on input "個人情報の取扱い 、 利用規約 、 口コミガイドライン 、 及び注意事項に同意の上" at bounding box center [0, 0] width 0 height 0
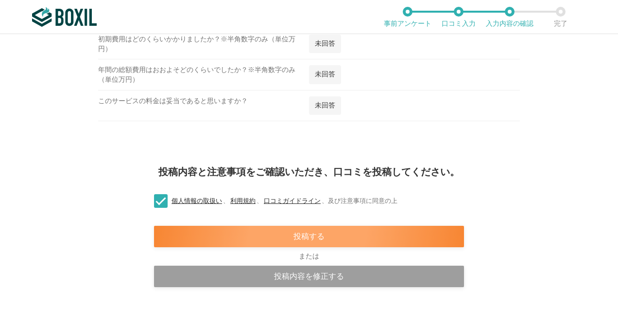
click at [246, 229] on div "投稿する" at bounding box center [309, 236] width 310 height 21
